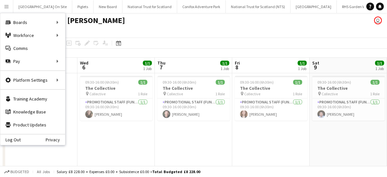
scroll to position [0, 221]
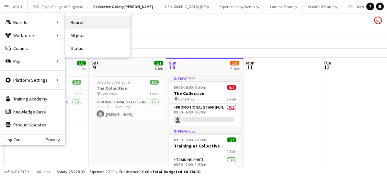
click at [77, 24] on link "Boards" at bounding box center [97, 22] width 65 height 13
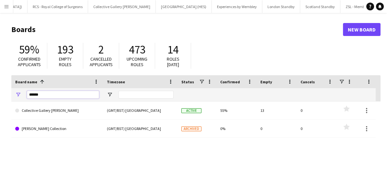
drag, startPoint x: 58, startPoint y: 94, endPoint x: 23, endPoint y: 85, distance: 36.0
click at [23, 85] on div "Board name 1 Timezone Status Confirmed" at bounding box center [193, 88] width 364 height 26
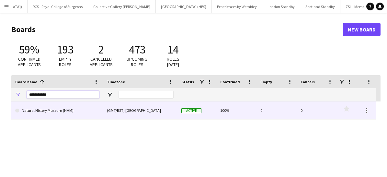
type input "**********"
click at [50, 116] on link "Natural History Museum (NHM)" at bounding box center [57, 110] width 84 height 18
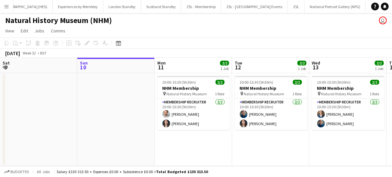
scroll to position [0, 186]
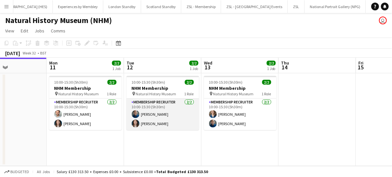
click at [187, 119] on app-card-role "Membership Recruiter [DATE] 10:00-15:30 (5h30m) [PERSON_NAME] [PERSON_NAME]" at bounding box center [163, 113] width 73 height 31
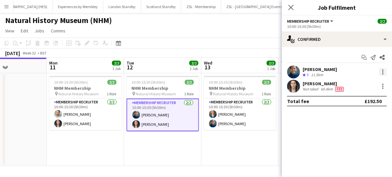
click at [382, 72] on div at bounding box center [383, 72] width 8 height 8
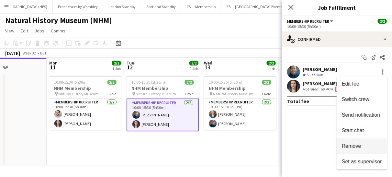
click at [356, 142] on button "Remove" at bounding box center [362, 146] width 51 height 16
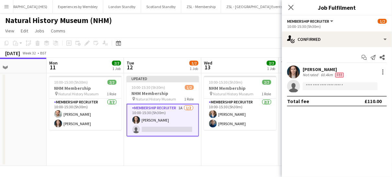
click at [185, 119] on app-card-role "Membership Recruiter 1A [DATE] 10:00-15:30 (5h30m) [PERSON_NAME] single-neutral…" at bounding box center [163, 120] width 73 height 33
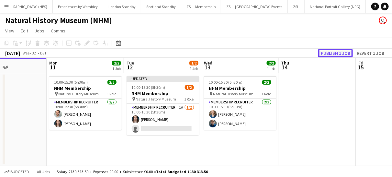
click at [333, 55] on button "Publish 1 job" at bounding box center [335, 53] width 35 height 8
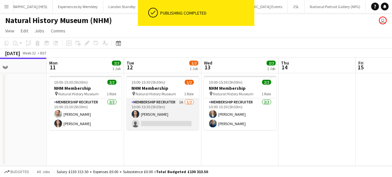
click at [184, 112] on app-card-role "Membership Recruiter 1A [DATE] 10:00-15:30 (5h30m) [PERSON_NAME] single-neutral…" at bounding box center [163, 113] width 73 height 31
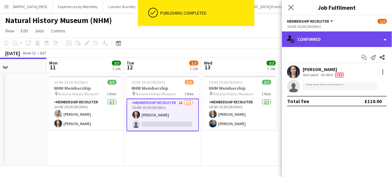
click at [326, 42] on div "single-neutral-actions-check-2 Confirmed" at bounding box center [337, 39] width 110 height 16
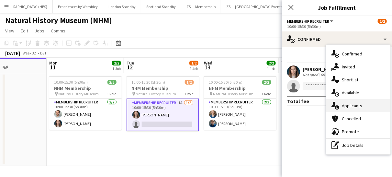
click at [354, 104] on div "single-neutral-actions-information Applicants" at bounding box center [358, 105] width 64 height 13
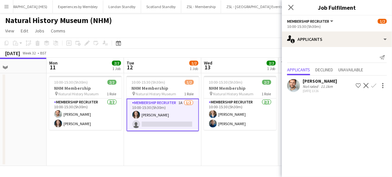
click at [181, 111] on app-card-role "Membership Recruiter 1A [DATE] 10:00-15:30 (5h30m) [PERSON_NAME] single-neutral…" at bounding box center [163, 114] width 73 height 33
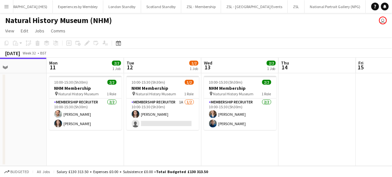
click at [10, 7] on button "Menu" at bounding box center [6, 6] width 13 height 13
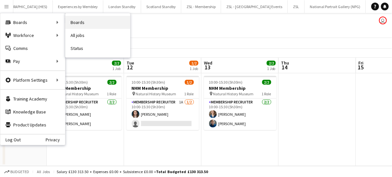
click at [84, 21] on link "Boards" at bounding box center [97, 22] width 65 height 13
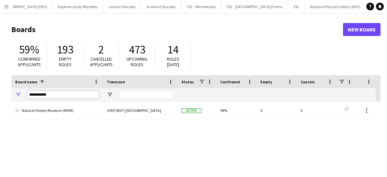
drag, startPoint x: 59, startPoint y: 95, endPoint x: 13, endPoint y: 93, distance: 45.7
click at [13, 93] on div "**********" at bounding box center [57, 94] width 92 height 13
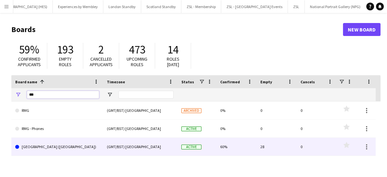
type input "***"
click at [68, 147] on link "[GEOGRAPHIC_DATA] ([GEOGRAPHIC_DATA])" at bounding box center [57, 147] width 84 height 18
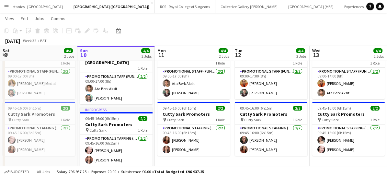
scroll to position [37, 0]
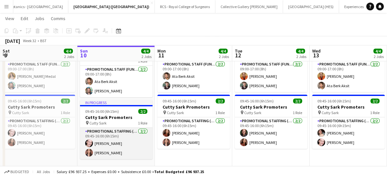
click at [133, 154] on app-card-role "Promotional Staffing (Brand Ambassadors) [DATE] 09:45-16:00 (6h15m) [PERSON_NAM…" at bounding box center [116, 143] width 73 height 31
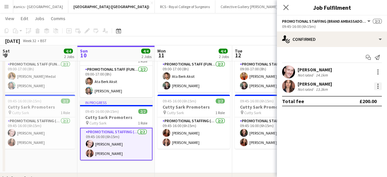
click at [378, 87] on div at bounding box center [377, 87] width 1 height 1
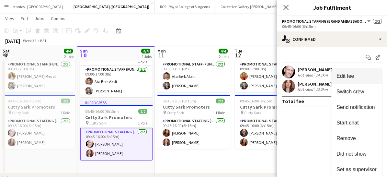
click at [350, 75] on span "Edit fee" at bounding box center [344, 76] width 17 height 6
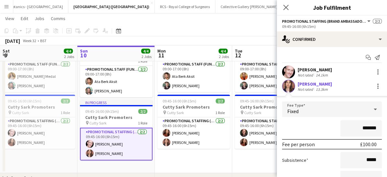
click at [364, 125] on input "*******" at bounding box center [360, 128] width 41 height 16
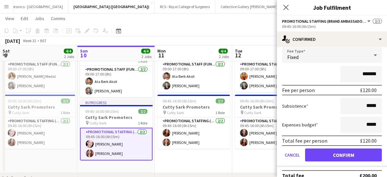
scroll to position [54, 0]
type input "*******"
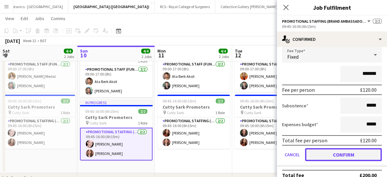
click at [335, 157] on button "Confirm" at bounding box center [343, 154] width 77 height 13
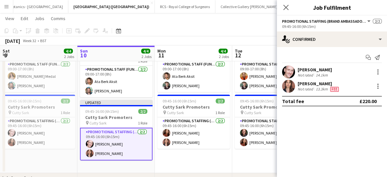
scroll to position [0, 0]
click at [335, 157] on mat-expansion-panel "check Confirmed Start chat Send notification [PERSON_NAME] Not rated 14.1km [PE…" at bounding box center [332, 112] width 110 height 130
click at [285, 6] on icon at bounding box center [286, 7] width 6 height 6
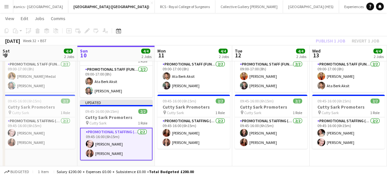
click at [135, 141] on app-card-role "Promotional Staffing (Brand Ambassadors) [DATE] 09:45-16:00 (6h15m) [PERSON_NAM…" at bounding box center [116, 144] width 73 height 33
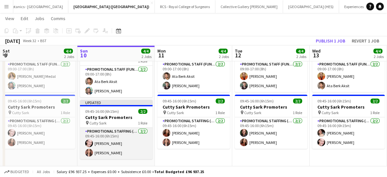
click at [135, 141] on app-card-role "Promotional Staffing (Brand Ambassadors) [DATE] 09:45-16:00 (6h15m) [PERSON_NAM…" at bounding box center [116, 143] width 73 height 31
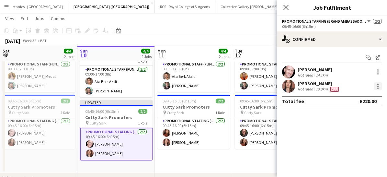
click at [374, 87] on div at bounding box center [378, 86] width 8 height 8
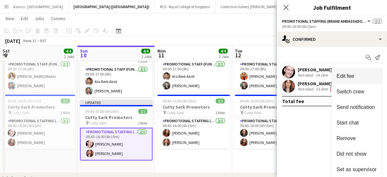
click at [342, 70] on button "Edit fee" at bounding box center [356, 76] width 51 height 16
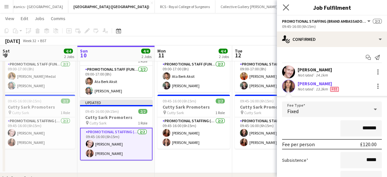
click at [289, 7] on app-icon "Close pop-in" at bounding box center [285, 7] width 9 height 9
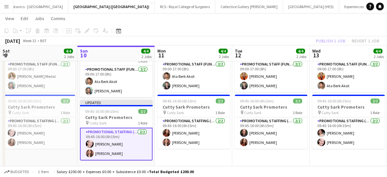
click at [141, 149] on app-card-role "Promotional Staffing (Brand Ambassadors) [DATE] 09:45-16:00 (6h15m) [PERSON_NAM…" at bounding box center [116, 144] width 73 height 33
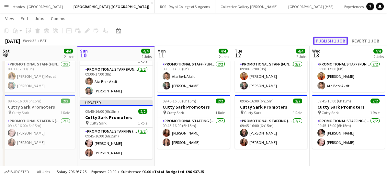
click at [336, 40] on button "Publish 1 job" at bounding box center [330, 41] width 35 height 8
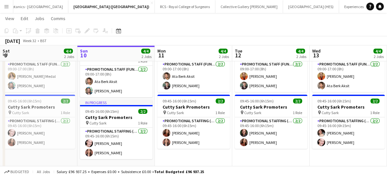
click at [6, 5] on app-icon "Menu" at bounding box center [6, 6] width 5 height 5
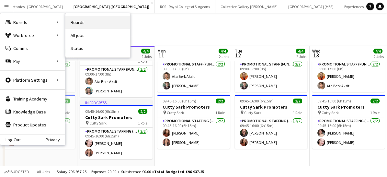
click at [91, 25] on link "Boards" at bounding box center [97, 22] width 65 height 13
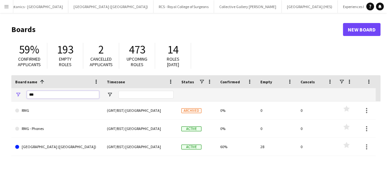
drag, startPoint x: 52, startPoint y: 91, endPoint x: 23, endPoint y: 93, distance: 29.8
click at [23, 93] on div "***" at bounding box center [57, 94] width 92 height 13
drag, startPoint x: 49, startPoint y: 89, endPoint x: 22, endPoint y: 87, distance: 27.2
click at [22, 87] on div "Board name 1 Timezone Status Confirmed" at bounding box center [193, 88] width 364 height 26
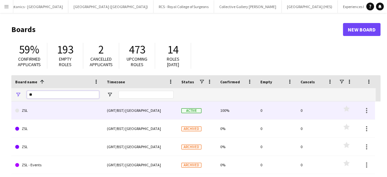
type input "**"
click at [47, 113] on link "ZSL" at bounding box center [57, 110] width 84 height 18
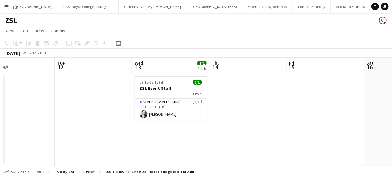
scroll to position [0, 185]
